Goal: Transaction & Acquisition: Subscribe to service/newsletter

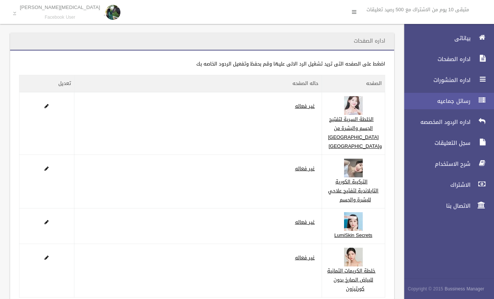
click at [452, 104] on span "رسائل جماعيه" at bounding box center [435, 100] width 75 height 7
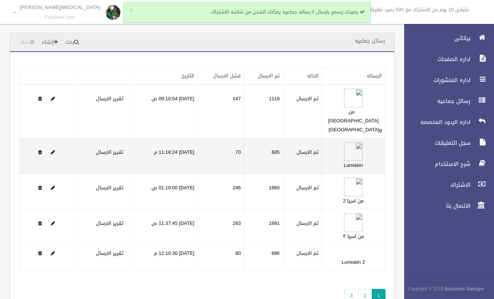
scroll to position [60, 0]
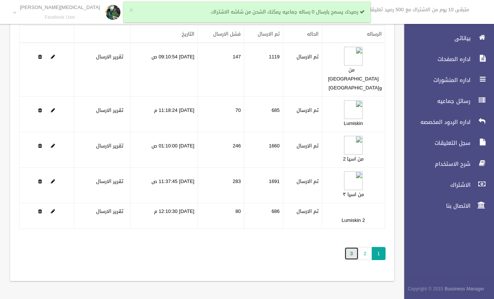
click at [351, 252] on link "3" at bounding box center [351, 253] width 14 height 13
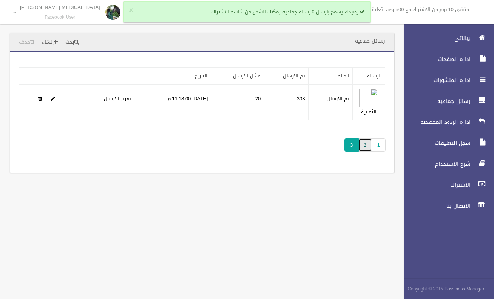
click at [365, 145] on link "2" at bounding box center [365, 144] width 14 height 13
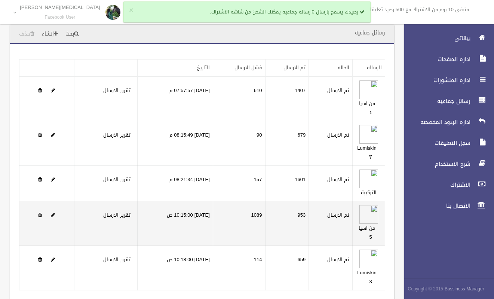
scroll to position [70, 0]
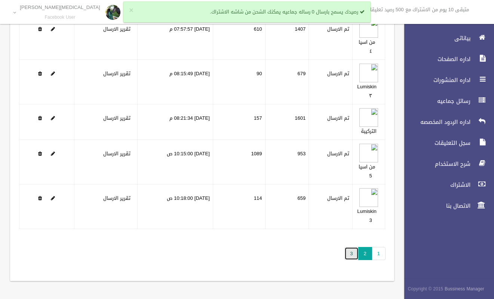
click at [353, 256] on link "3" at bounding box center [351, 253] width 14 height 13
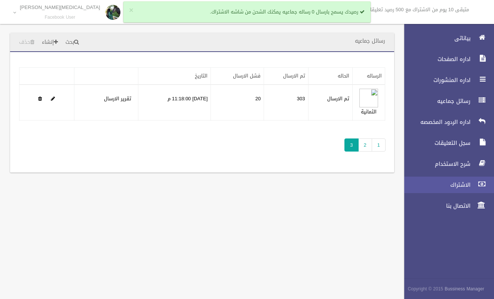
click at [452, 180] on link "الاشتراك" at bounding box center [446, 184] width 96 height 16
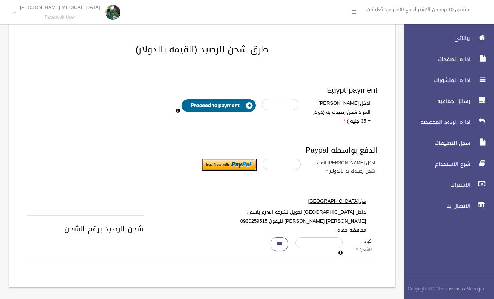
scroll to position [154, 0]
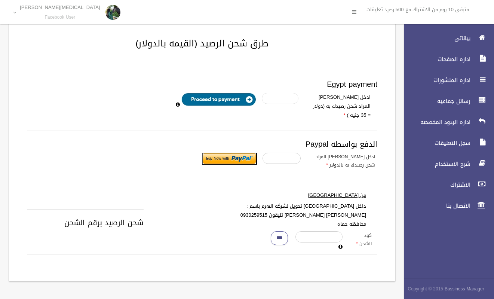
click at [277, 98] on input "number" at bounding box center [280, 98] width 37 height 11
type input "*"
click at [220, 102] on input "image" at bounding box center [218, 99] width 75 height 13
